Goal: Find contact information: Obtain details needed to contact an individual or organization

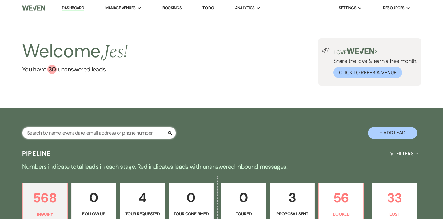
click at [121, 134] on input "text" at bounding box center [99, 133] width 154 height 12
type input "[PERSON_NAME]"
select select "8"
select select "1"
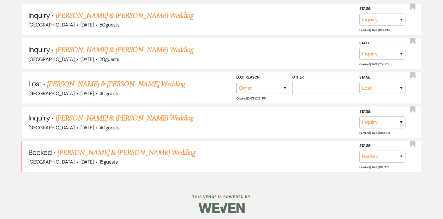
scroll to position [164, 0]
type input "[PERSON_NAME]"
click at [124, 152] on link "[PERSON_NAME] & [PERSON_NAME] Wedding" at bounding box center [126, 152] width 138 height 11
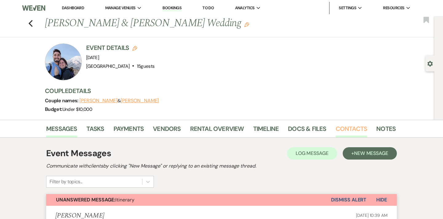
click at [356, 126] on link "Contacts" at bounding box center [351, 131] width 32 height 14
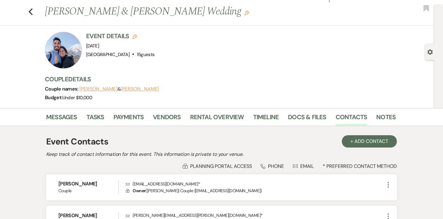
scroll to position [71, 0]
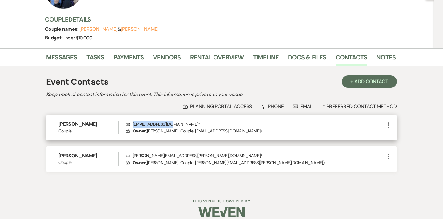
drag, startPoint x: 168, startPoint y: 124, endPoint x: 126, endPoint y: 124, distance: 41.5
click at [126, 124] on p "Envelope [EMAIL_ADDRESS][DOMAIN_NAME] *" at bounding box center [255, 123] width 259 height 7
copy p "[EMAIL_ADDRESS][DOMAIN_NAME]"
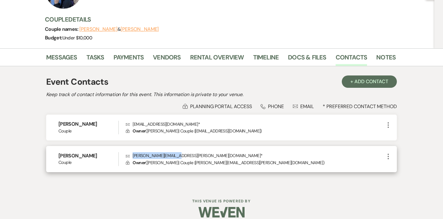
drag, startPoint x: 175, startPoint y: 155, endPoint x: 133, endPoint y: 154, distance: 42.1
click at [133, 154] on p "Envelope [PERSON_NAME][EMAIL_ADDRESS][PERSON_NAME][DOMAIN_NAME] *" at bounding box center [255, 155] width 259 height 7
copy p "[PERSON_NAME][EMAIL_ADDRESS][PERSON_NAME][DOMAIN_NAME]"
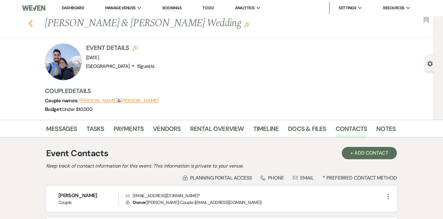
scroll to position [0, 0]
click at [30, 23] on icon "Previous" at bounding box center [30, 23] width 5 height 7
select select "8"
select select "1"
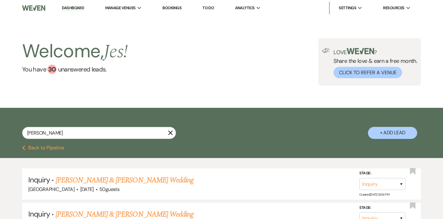
click at [170, 7] on link "Bookings" at bounding box center [171, 7] width 19 height 5
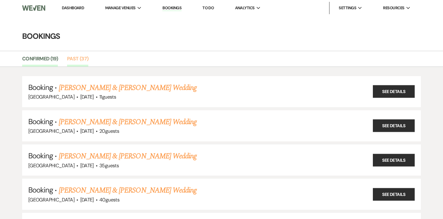
click at [82, 58] on link "Past (37)" at bounding box center [77, 61] width 21 height 12
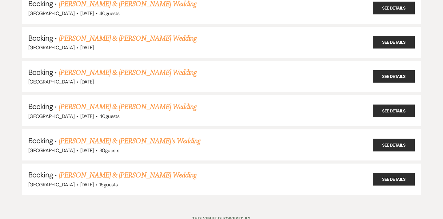
scroll to position [1142, 0]
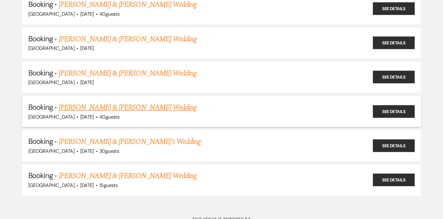
click at [117, 102] on link "[PERSON_NAME] & [PERSON_NAME] Wedding" at bounding box center [128, 107] width 138 height 11
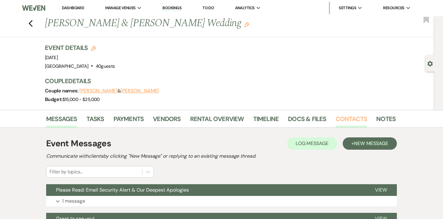
click at [351, 121] on link "Contacts" at bounding box center [351, 121] width 32 height 14
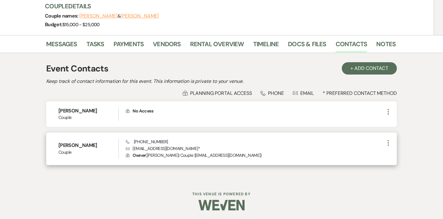
scroll to position [74, 0]
drag, startPoint x: 180, startPoint y: 149, endPoint x: 131, endPoint y: 150, distance: 49.2
click at [131, 150] on p "Envelope [EMAIL_ADDRESS][DOMAIN_NAME] *" at bounding box center [255, 148] width 259 height 7
copy p "[EMAIL_ADDRESS][DOMAIN_NAME]"
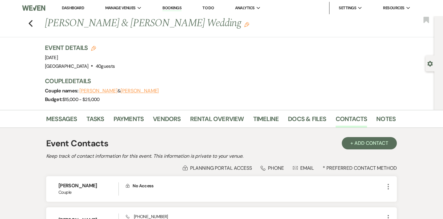
scroll to position [0, 0]
click at [180, 5] on link "Bookings" at bounding box center [171, 8] width 19 height 6
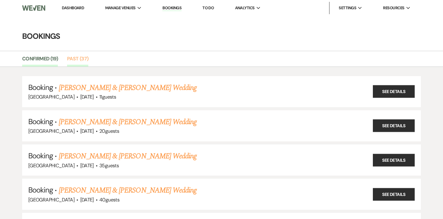
click at [77, 57] on link "Past (37)" at bounding box center [77, 61] width 21 height 12
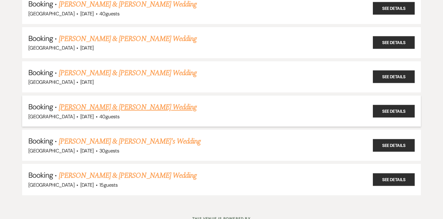
scroll to position [1142, 0]
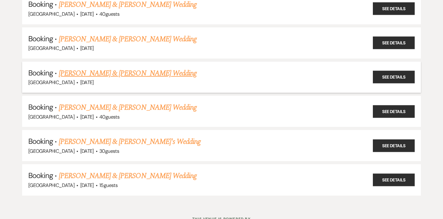
click at [107, 68] on link "[PERSON_NAME] & [PERSON_NAME] Wedding" at bounding box center [128, 73] width 138 height 11
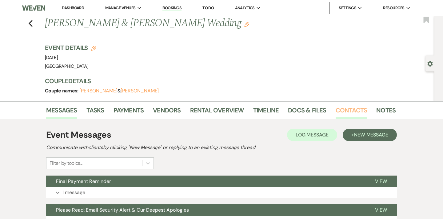
click at [345, 114] on link "Contacts" at bounding box center [351, 112] width 32 height 14
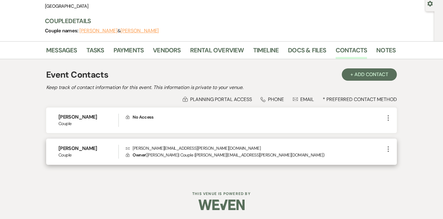
scroll to position [59, 0]
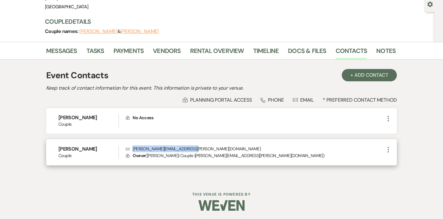
drag, startPoint x: 191, startPoint y: 148, endPoint x: 133, endPoint y: 147, distance: 58.4
click at [133, 147] on p "Envelope [PERSON_NAME][EMAIL_ADDRESS][PERSON_NAME][DOMAIN_NAME]" at bounding box center [255, 148] width 259 height 7
copy p "[PERSON_NAME][EMAIL_ADDRESS][PERSON_NAME][DOMAIN_NAME]"
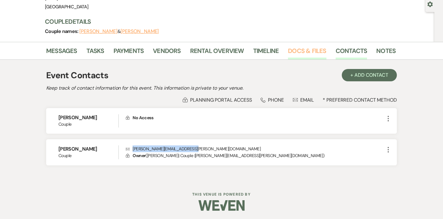
click at [303, 53] on link "Docs & Files" at bounding box center [307, 53] width 38 height 14
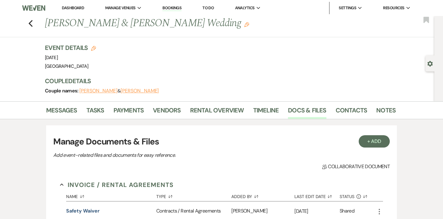
click at [172, 9] on link "Bookings" at bounding box center [171, 8] width 19 height 6
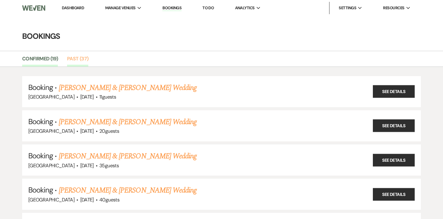
click at [72, 59] on link "Past (37)" at bounding box center [77, 61] width 21 height 12
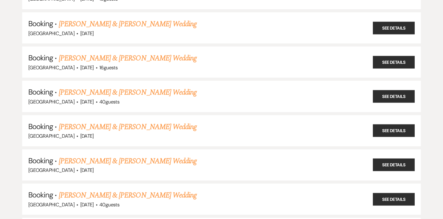
scroll to position [1055, 0]
click at [92, 87] on link "[PERSON_NAME] & [PERSON_NAME] Wedding" at bounding box center [128, 92] width 138 height 11
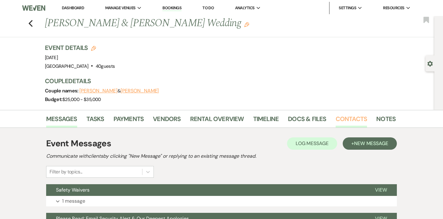
click at [348, 118] on link "Contacts" at bounding box center [351, 121] width 32 height 14
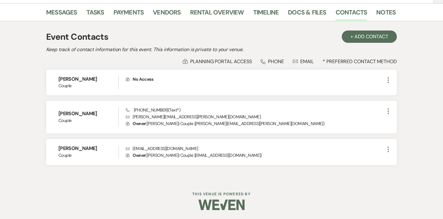
scroll to position [106, 0]
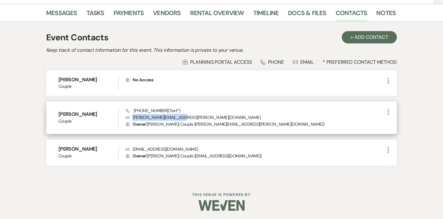
drag, startPoint x: 182, startPoint y: 116, endPoint x: 132, endPoint y: 117, distance: 49.5
click at [132, 117] on p "Envelope [PERSON_NAME][EMAIL_ADDRESS][PERSON_NAME][DOMAIN_NAME]" at bounding box center [255, 117] width 259 height 7
copy p "[PERSON_NAME][EMAIL_ADDRESS][PERSON_NAME][DOMAIN_NAME]"
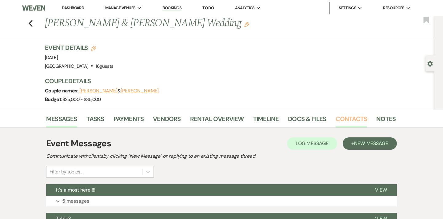
click at [349, 122] on link "Contacts" at bounding box center [351, 121] width 32 height 14
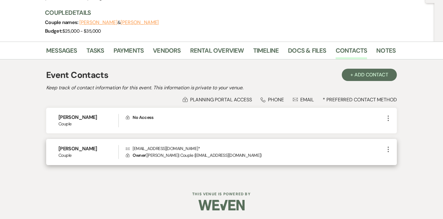
scroll to position [68, 0]
drag, startPoint x: 185, startPoint y: 148, endPoint x: 131, endPoint y: 148, distance: 54.7
click at [131, 148] on p "Envelope ericandsophiem@gmail.com *" at bounding box center [255, 148] width 259 height 7
copy p "ericandsophiem@gmail.com"
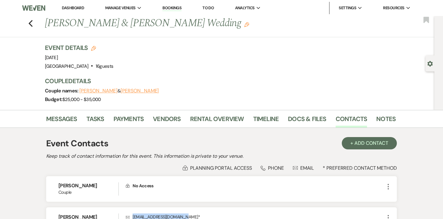
scroll to position [0, 0]
click at [174, 7] on link "Bookings" at bounding box center [171, 8] width 19 height 6
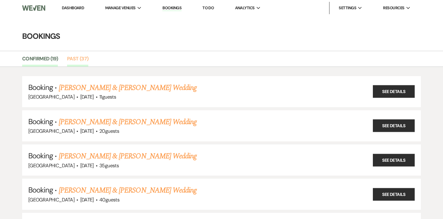
click at [86, 57] on link "Past (37)" at bounding box center [77, 61] width 21 height 12
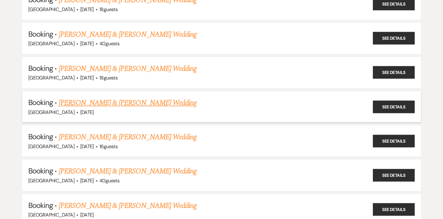
scroll to position [975, 0]
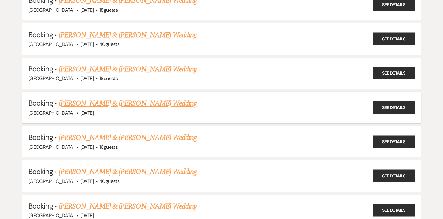
click at [117, 98] on link "[PERSON_NAME] & [PERSON_NAME] Wedding" at bounding box center [128, 103] width 138 height 11
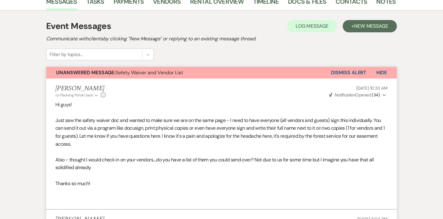
scroll to position [71, 0]
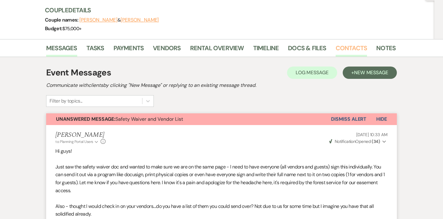
click at [348, 45] on link "Contacts" at bounding box center [351, 50] width 32 height 14
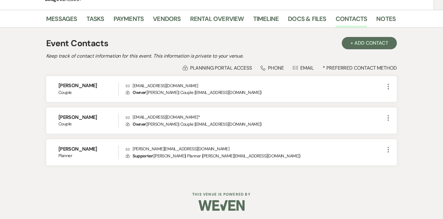
scroll to position [100, 0]
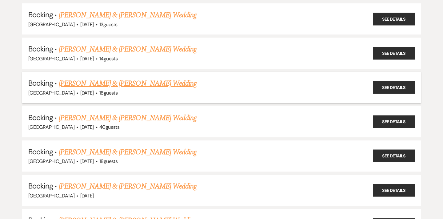
scroll to position [892, 0]
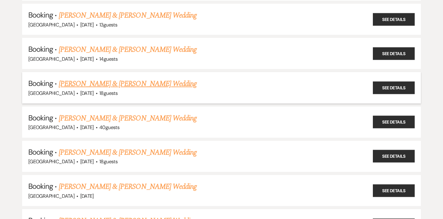
click at [110, 78] on link "[PERSON_NAME] & [PERSON_NAME] Wedding" at bounding box center [128, 83] width 138 height 11
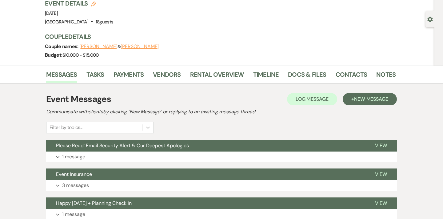
scroll to position [22, 0]
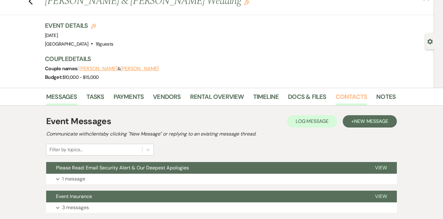
click at [350, 95] on link "Contacts" at bounding box center [351, 99] width 32 height 14
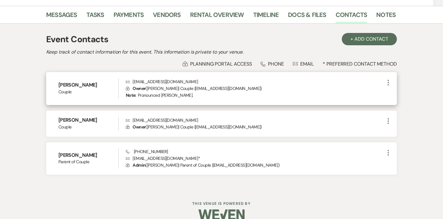
scroll to position [113, 0]
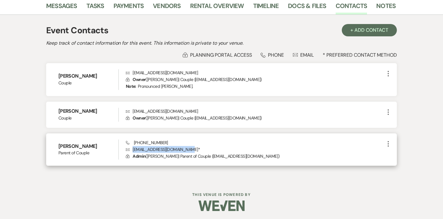
drag, startPoint x: 186, startPoint y: 148, endPoint x: 131, endPoint y: 148, distance: 54.7
click at [131, 148] on p "Envelope deannaretzlaff74@gmail.com *" at bounding box center [255, 149] width 259 height 7
copy p "deannaretzlaff74@gmail.com"
